Goal: Find specific page/section: Find specific page/section

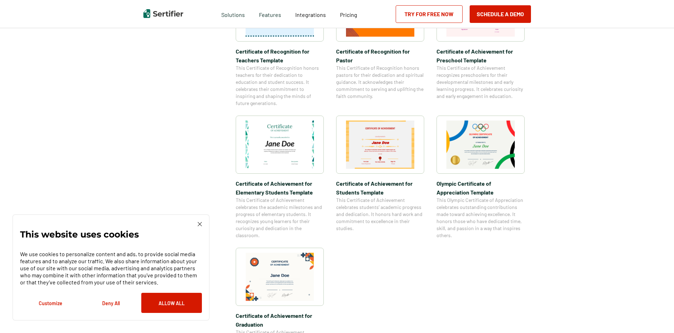
scroll to position [564, 0]
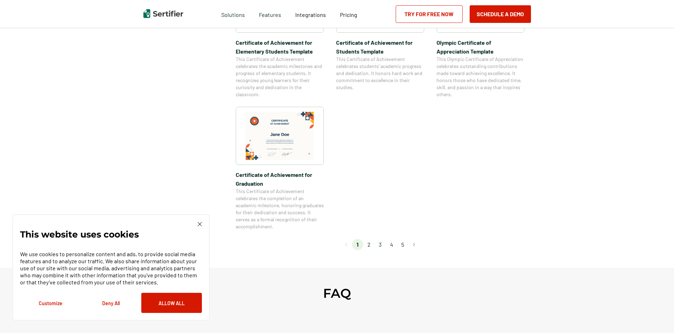
click at [371, 243] on li "2" at bounding box center [368, 244] width 11 height 11
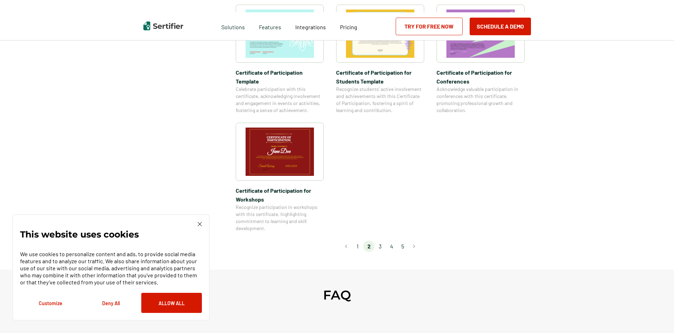
scroll to position [0, 0]
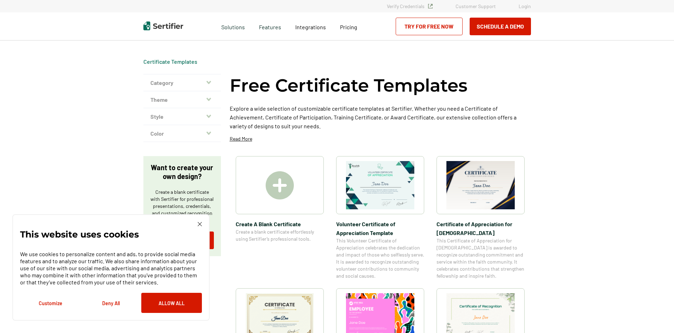
click at [284, 184] on img at bounding box center [280, 185] width 28 height 28
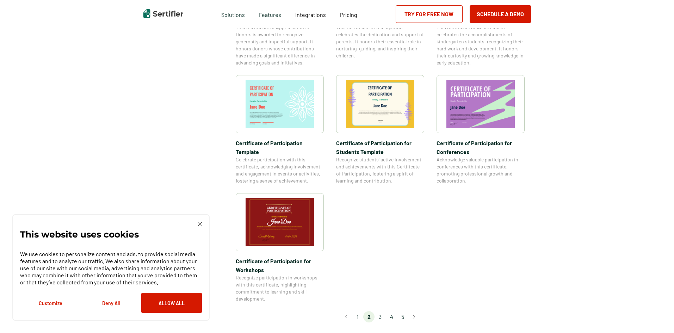
scroll to position [564, 0]
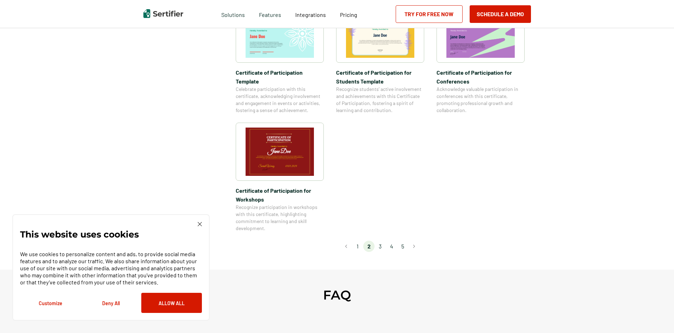
click at [383, 241] on li "3" at bounding box center [379, 246] width 11 height 11
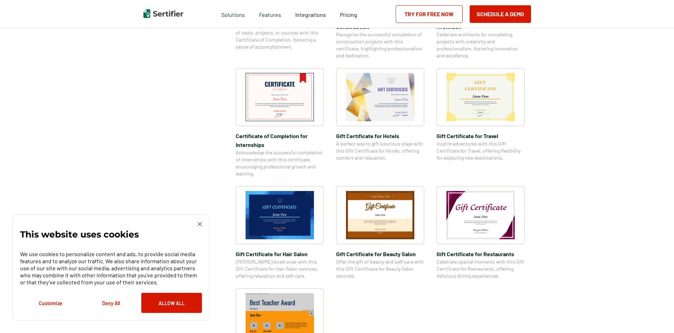
scroll to position [528, 0]
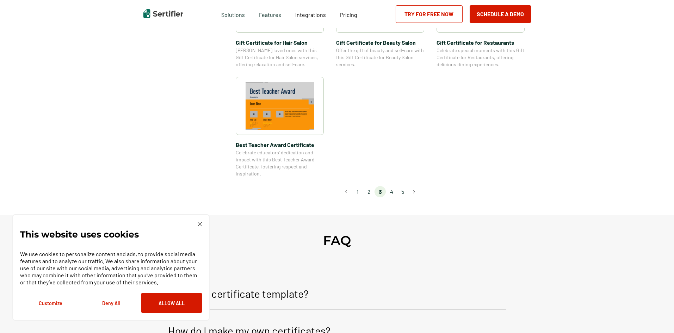
click at [394, 192] on li "4" at bounding box center [391, 191] width 11 height 11
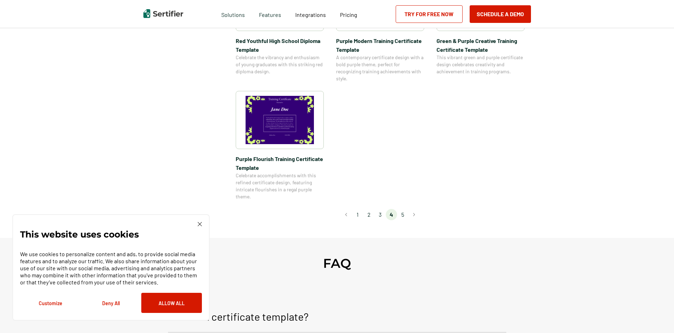
click at [405, 213] on li "5" at bounding box center [402, 214] width 11 height 11
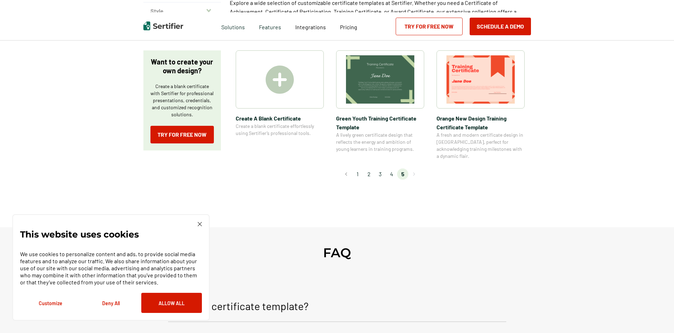
scroll to position [0, 0]
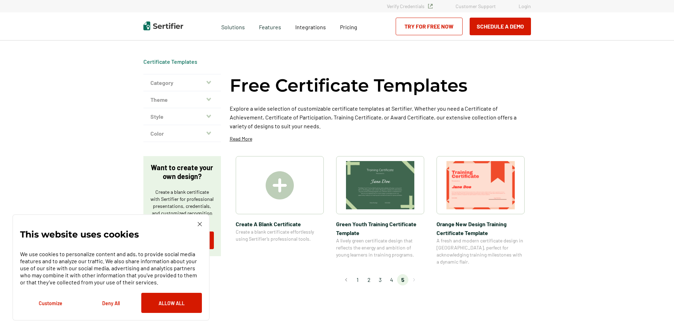
click at [161, 101] on button "Theme" at bounding box center [182, 99] width 78 height 17
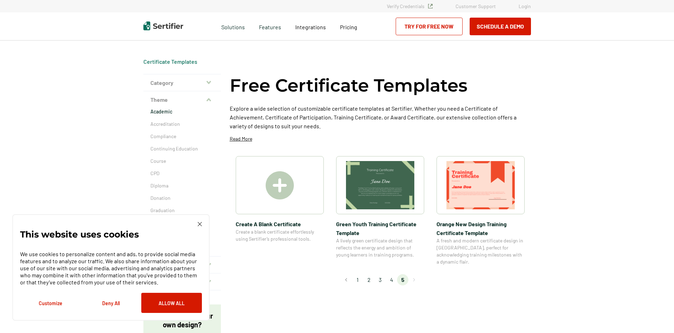
click at [163, 111] on p "Academic" at bounding box center [181, 111] width 63 height 7
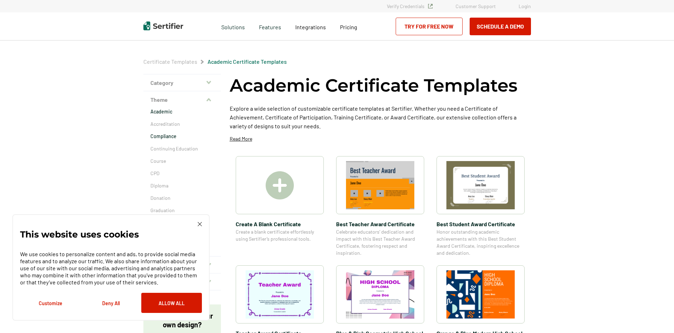
click at [168, 140] on p "Compliance" at bounding box center [181, 136] width 63 height 7
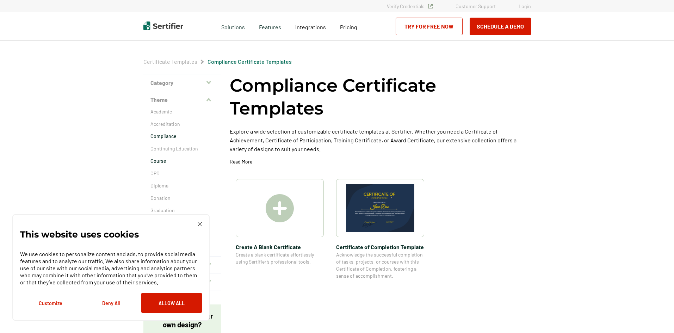
click at [160, 160] on p "Course" at bounding box center [181, 160] width 63 height 7
